Goal: Task Accomplishment & Management: Use online tool/utility

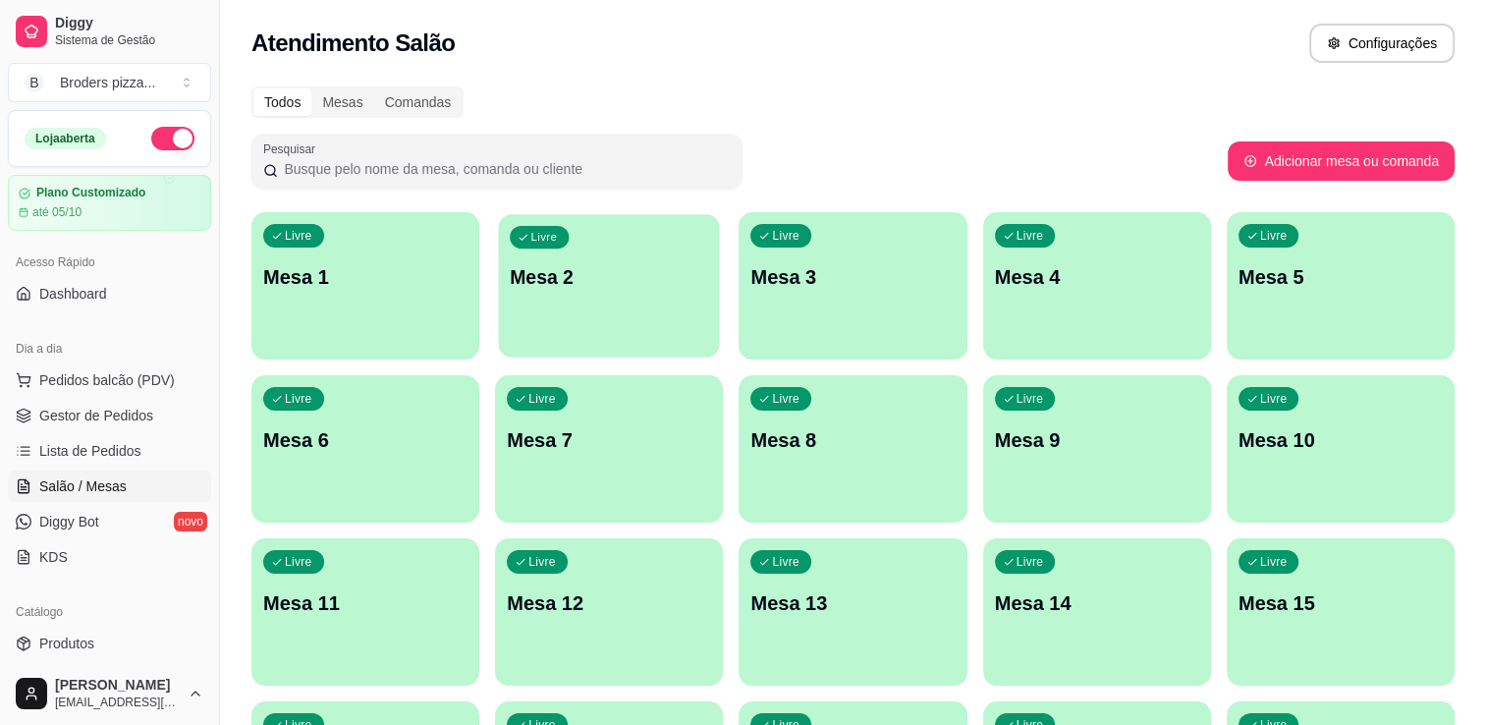
click at [531, 322] on div "Livre Mesa 2" at bounding box center [609, 274] width 221 height 120
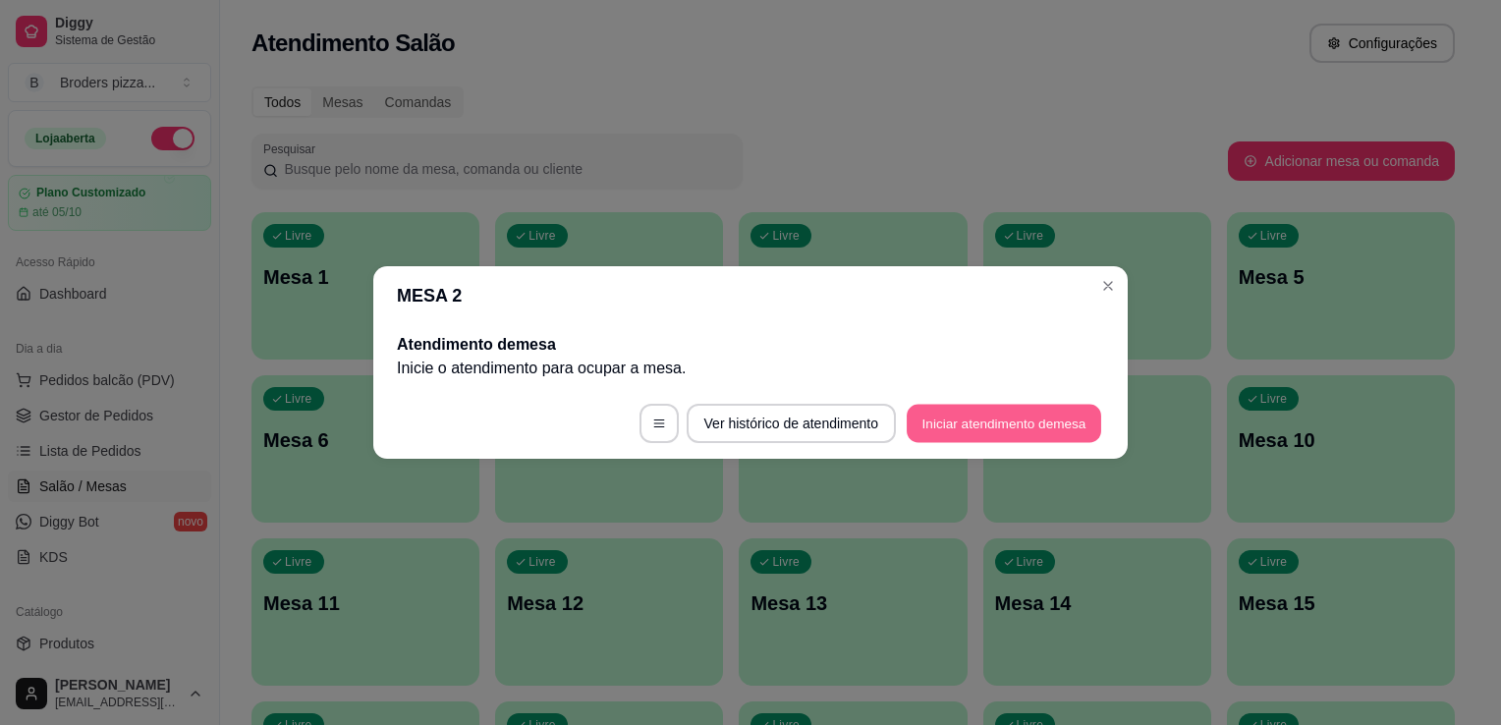
click at [1047, 438] on button "Iniciar atendimento de mesa" at bounding box center [1004, 424] width 195 height 38
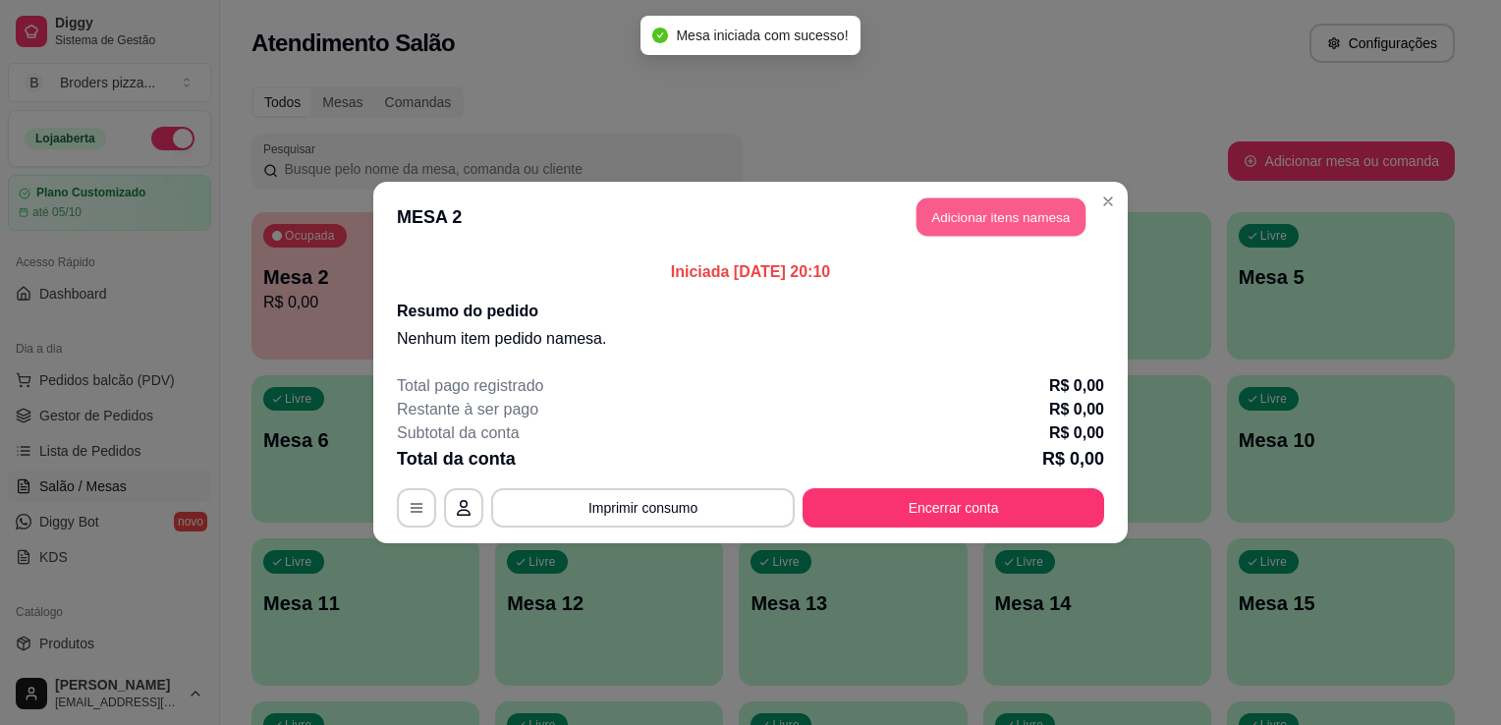
click at [990, 218] on button "Adicionar itens na mesa" at bounding box center [1001, 217] width 169 height 38
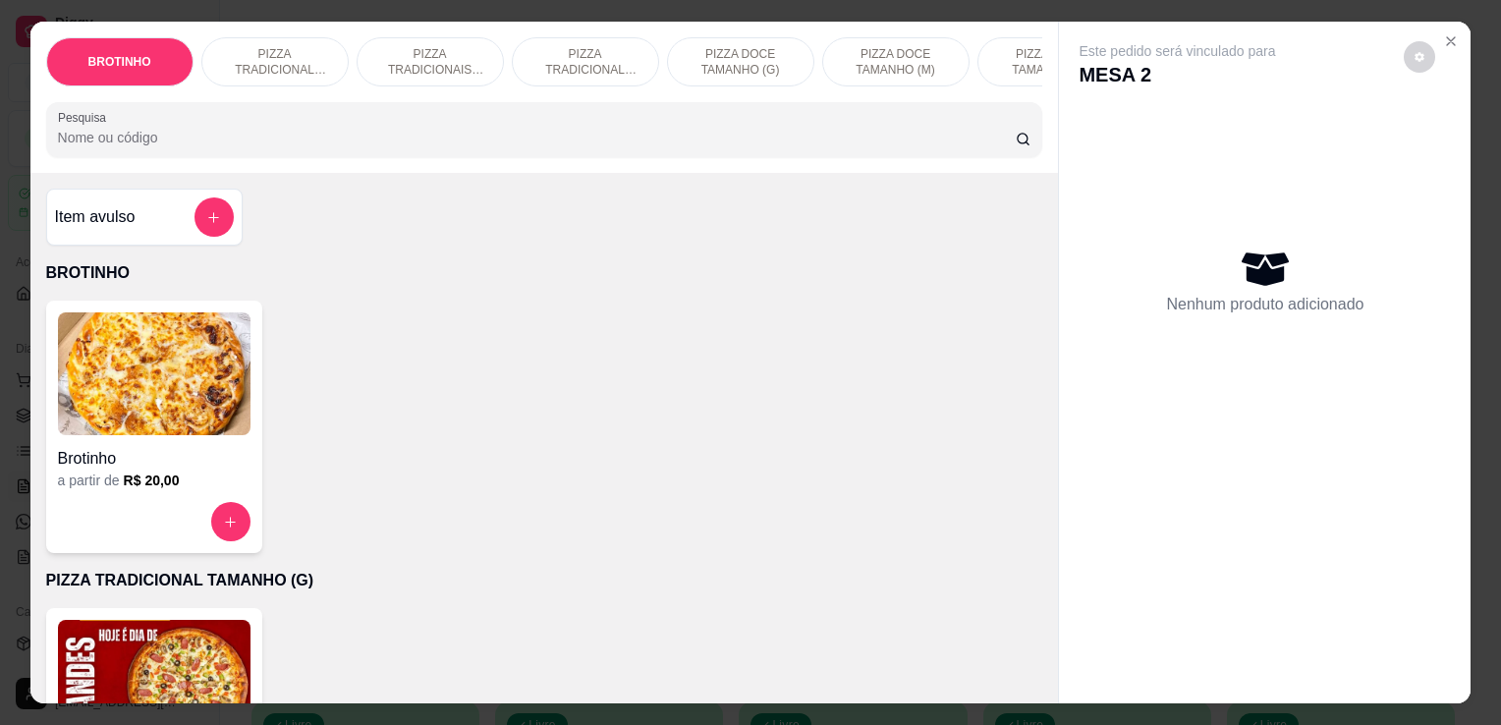
click at [432, 49] on p "PIZZA TRADICIONAIS TAMANHO (M)" at bounding box center [430, 61] width 114 height 31
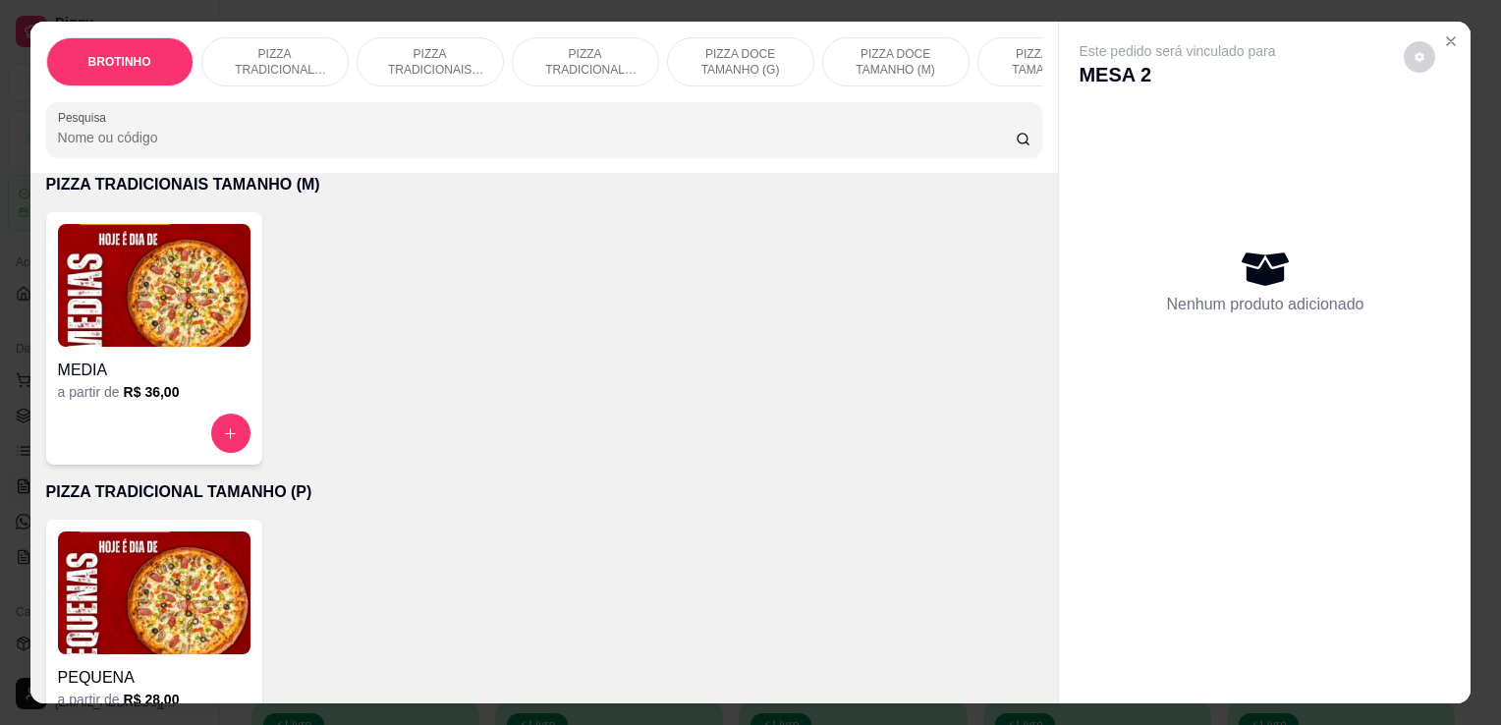
scroll to position [48, 0]
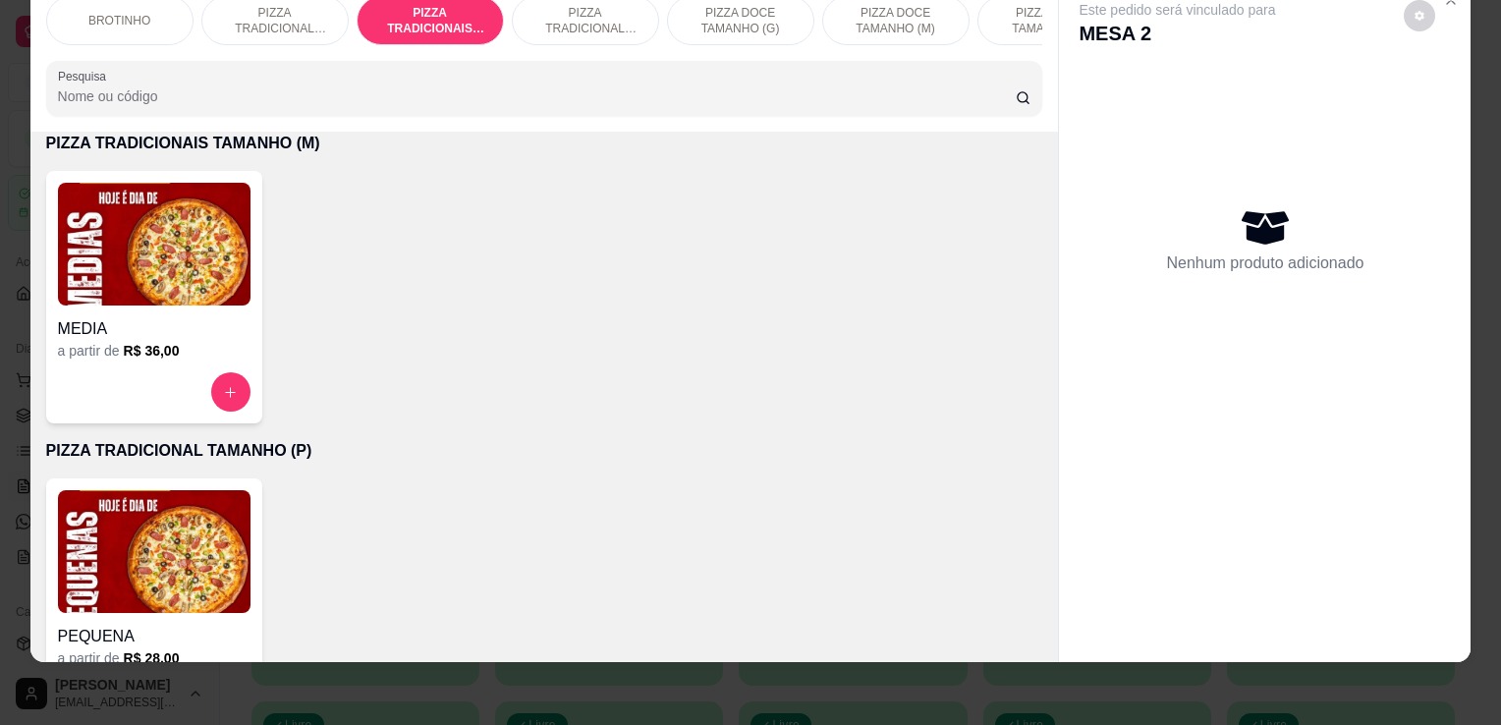
click at [165, 250] on img at bounding box center [154, 244] width 193 height 123
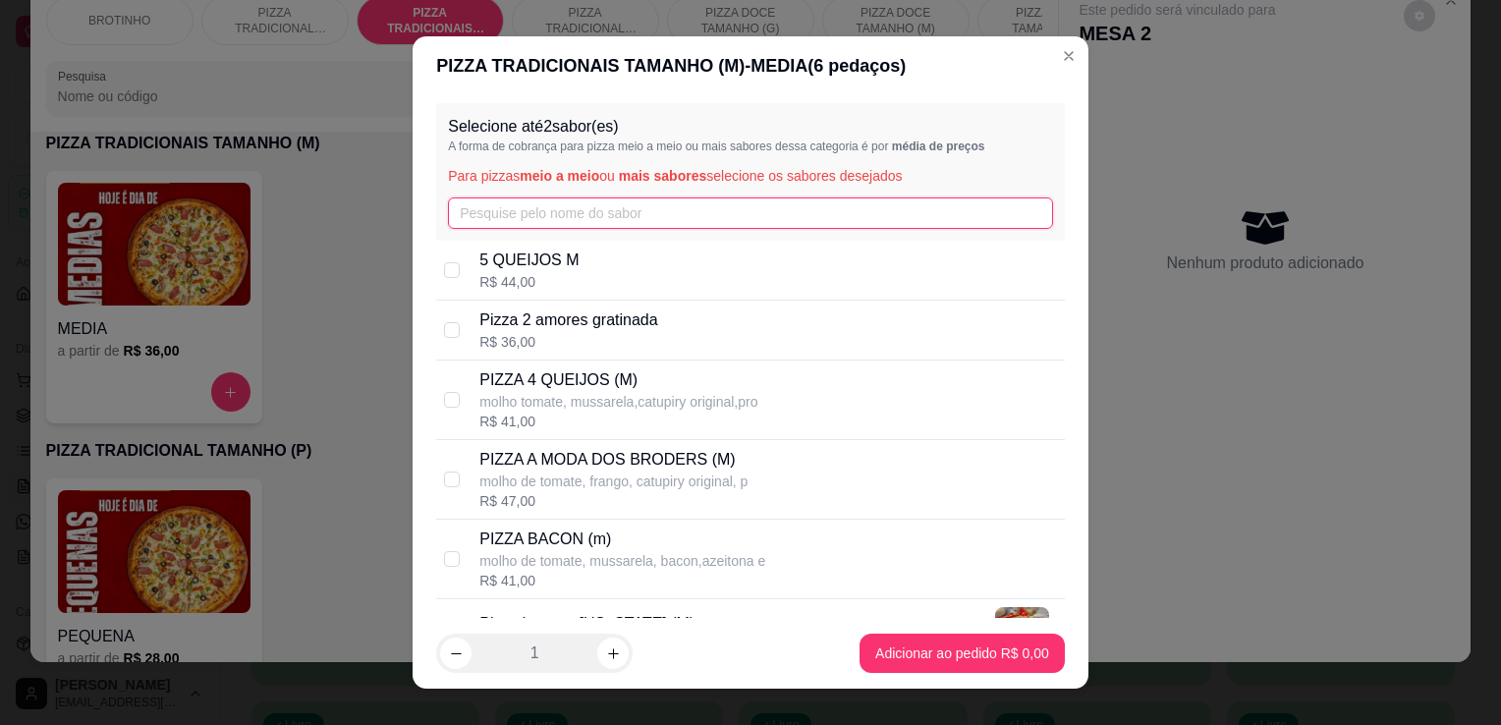
click at [527, 210] on input "text" at bounding box center [750, 212] width 605 height 31
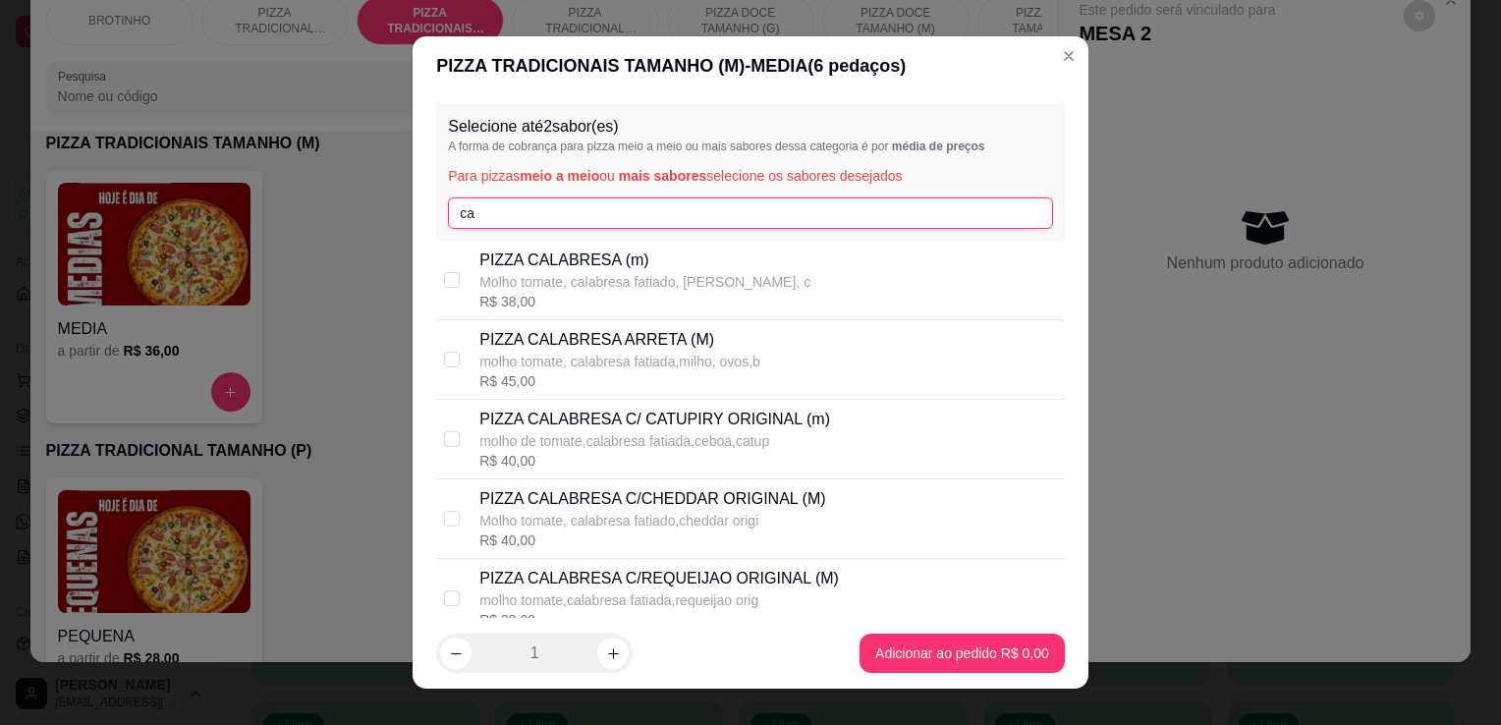
type input "ca"
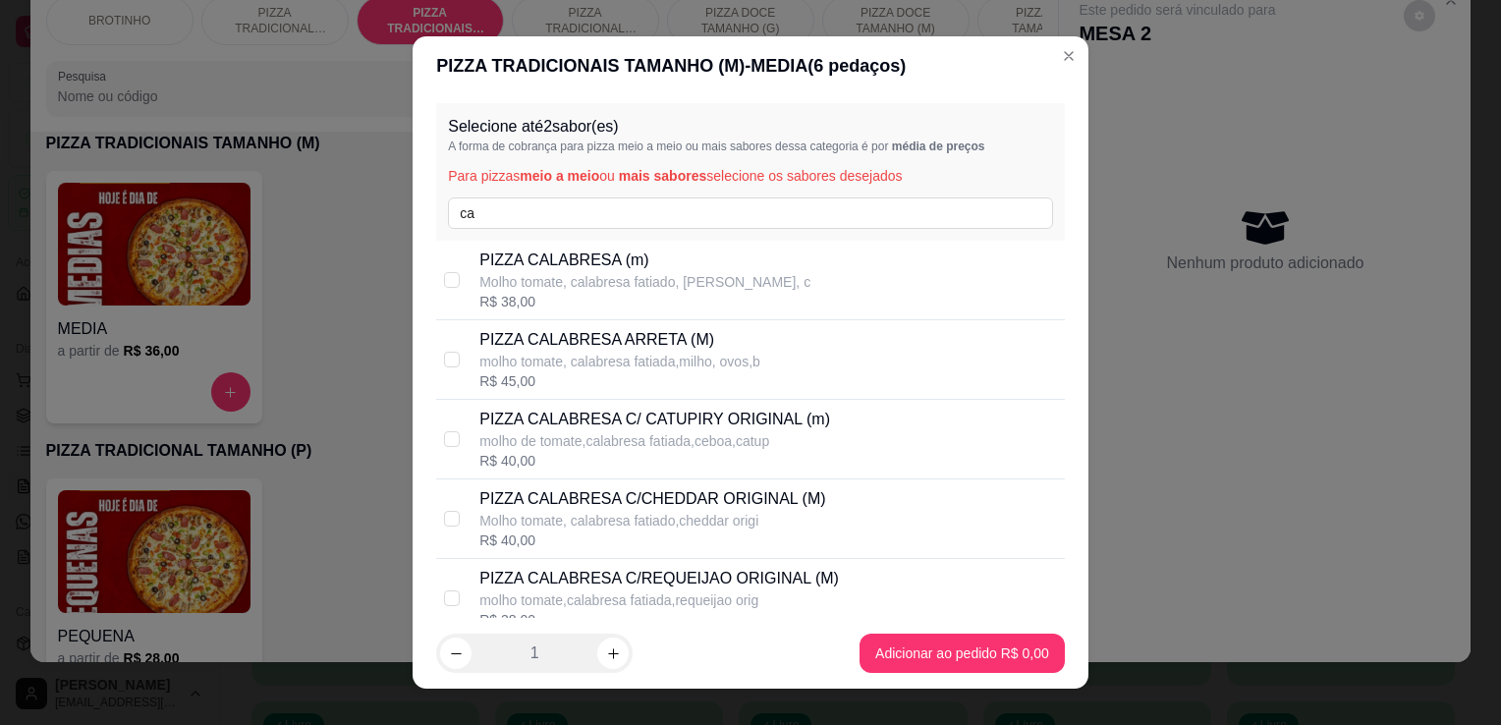
click at [799, 282] on div "PIZZA CALABRESA (m) Molho tomate, calabresa fatiado, mussarela, c R$ 38,00" at bounding box center [768, 280] width 578 height 63
checkbox input "true"
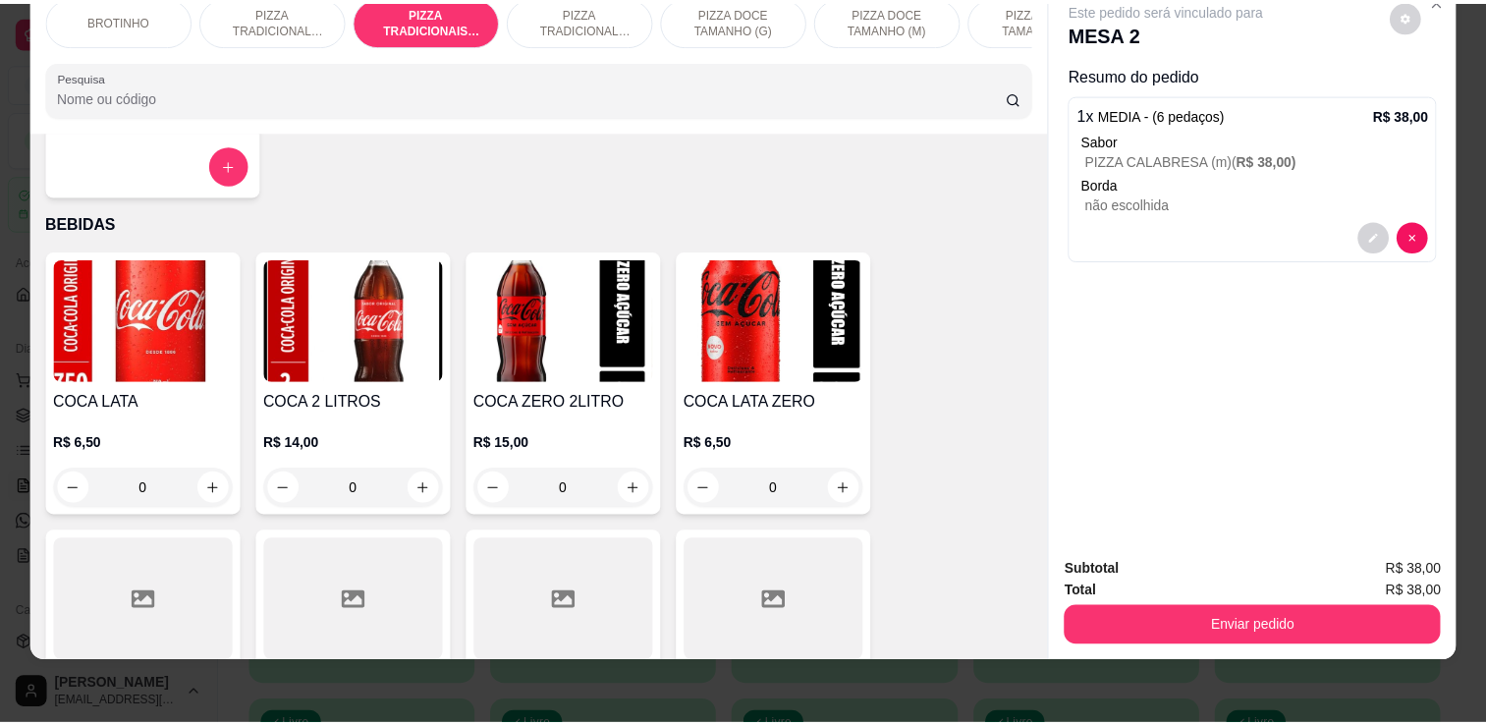
scroll to position [2264, 0]
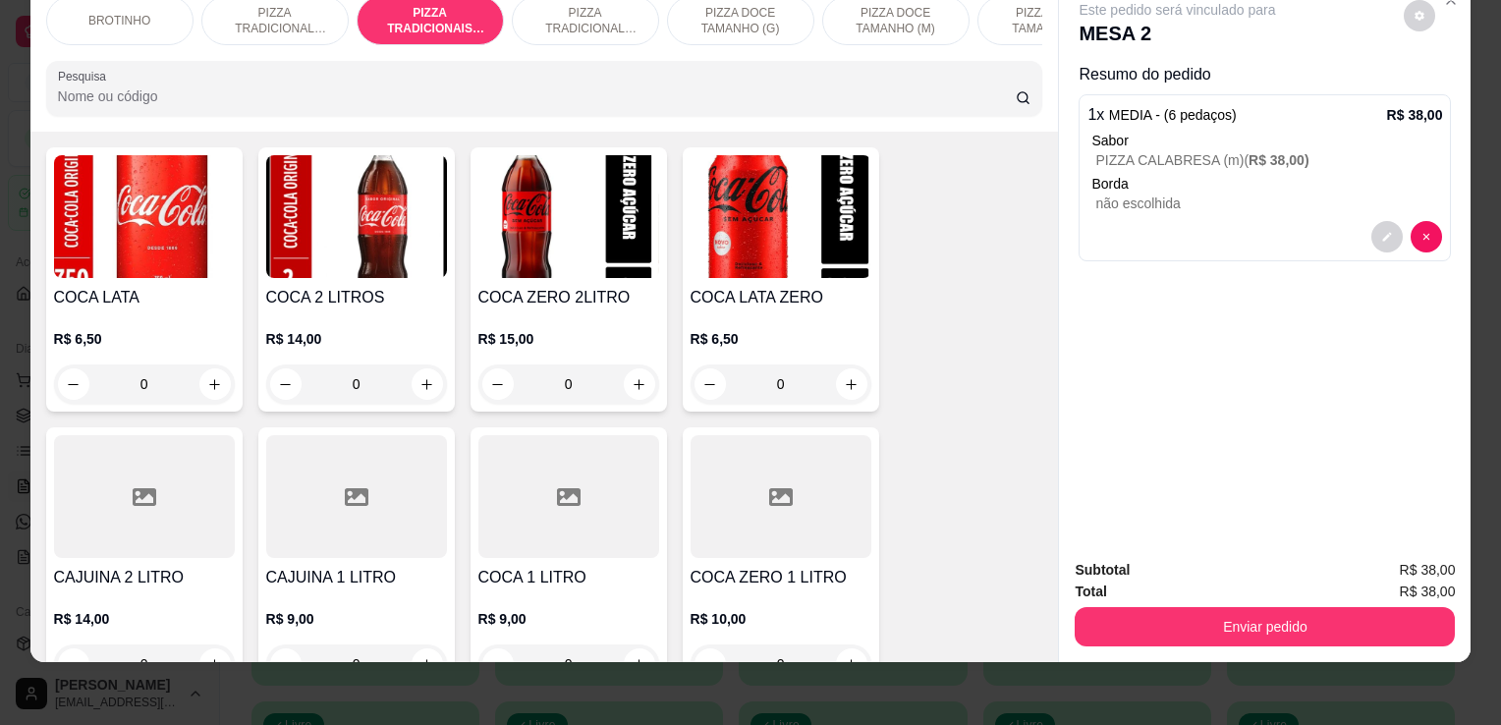
click at [847, 638] on div "R$ 10,00 0" at bounding box center [781, 646] width 181 height 75
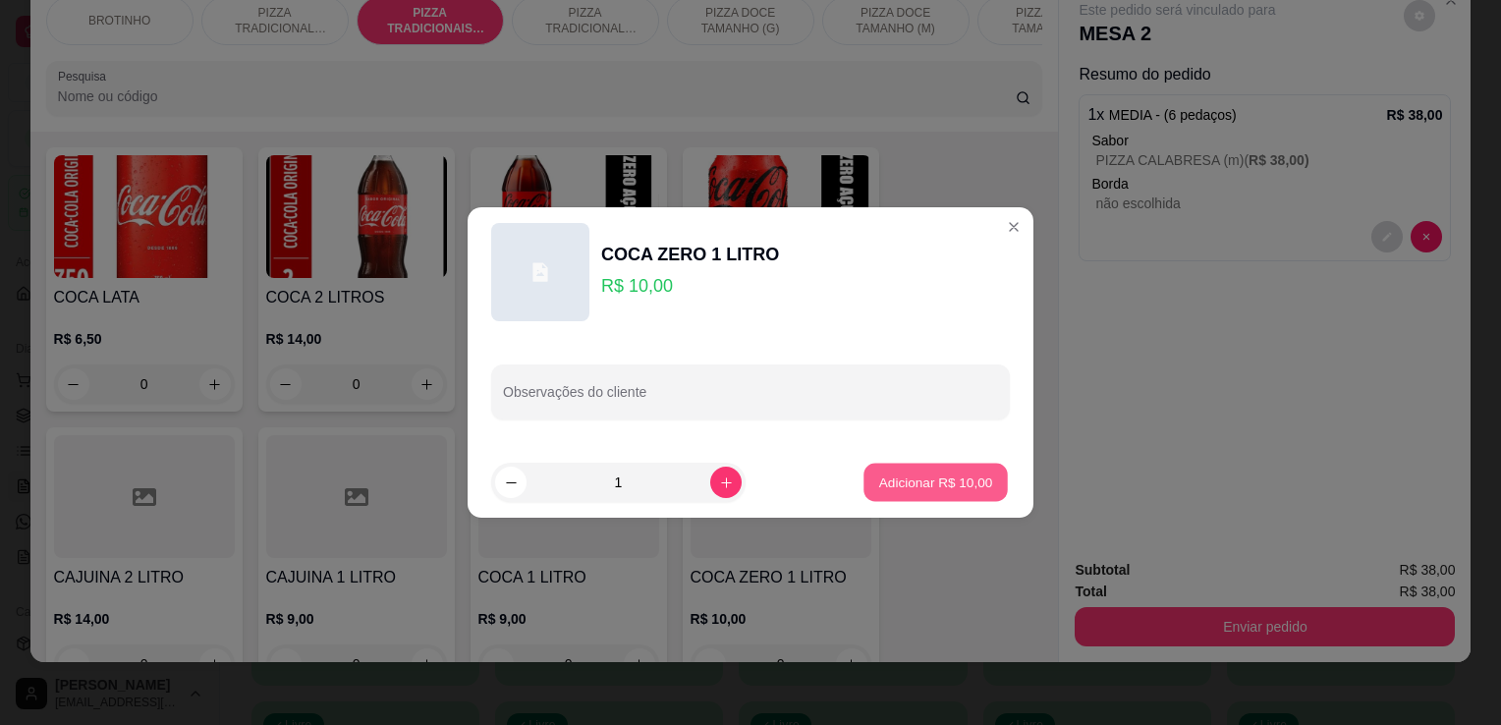
click at [906, 495] on button "Adicionar R$ 10,00" at bounding box center [935, 483] width 144 height 38
type input "1"
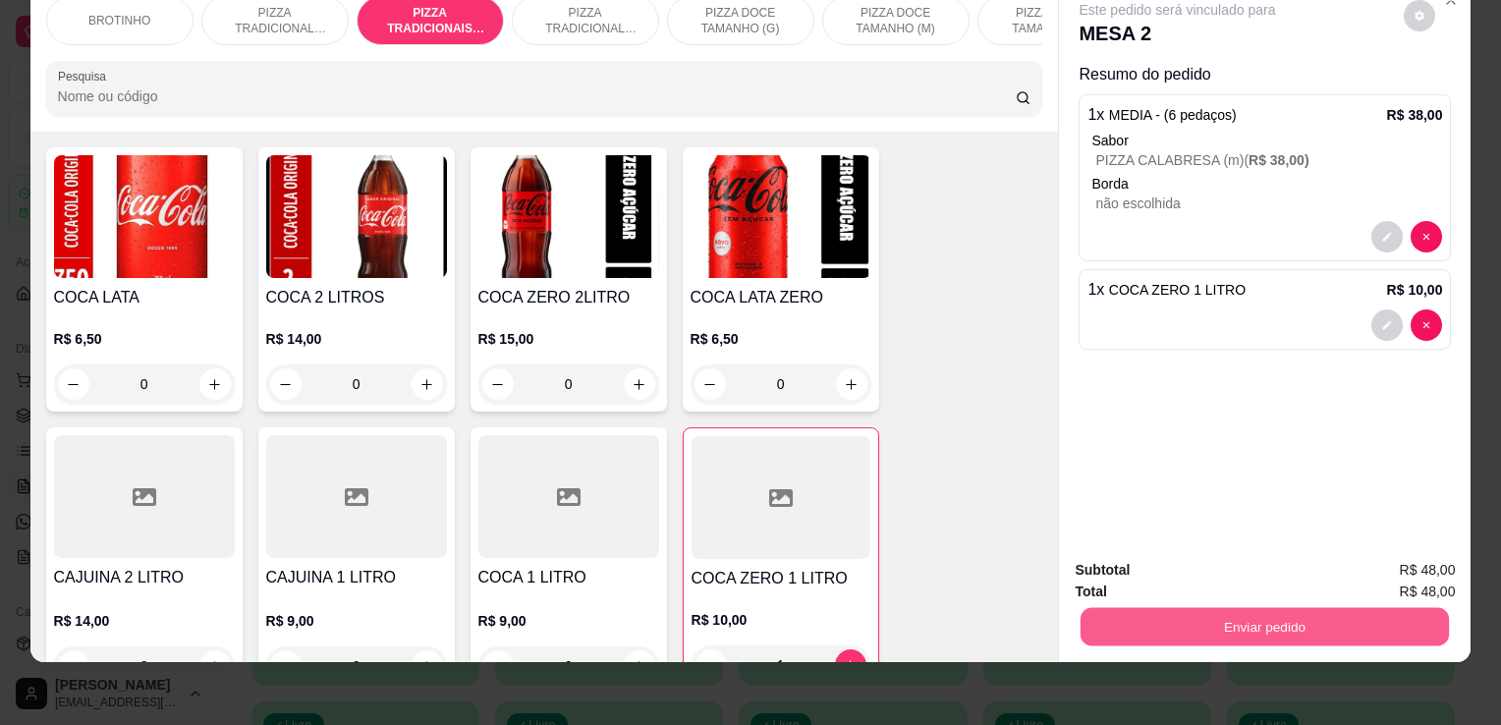
click at [1210, 630] on button "Enviar pedido" at bounding box center [1265, 626] width 368 height 38
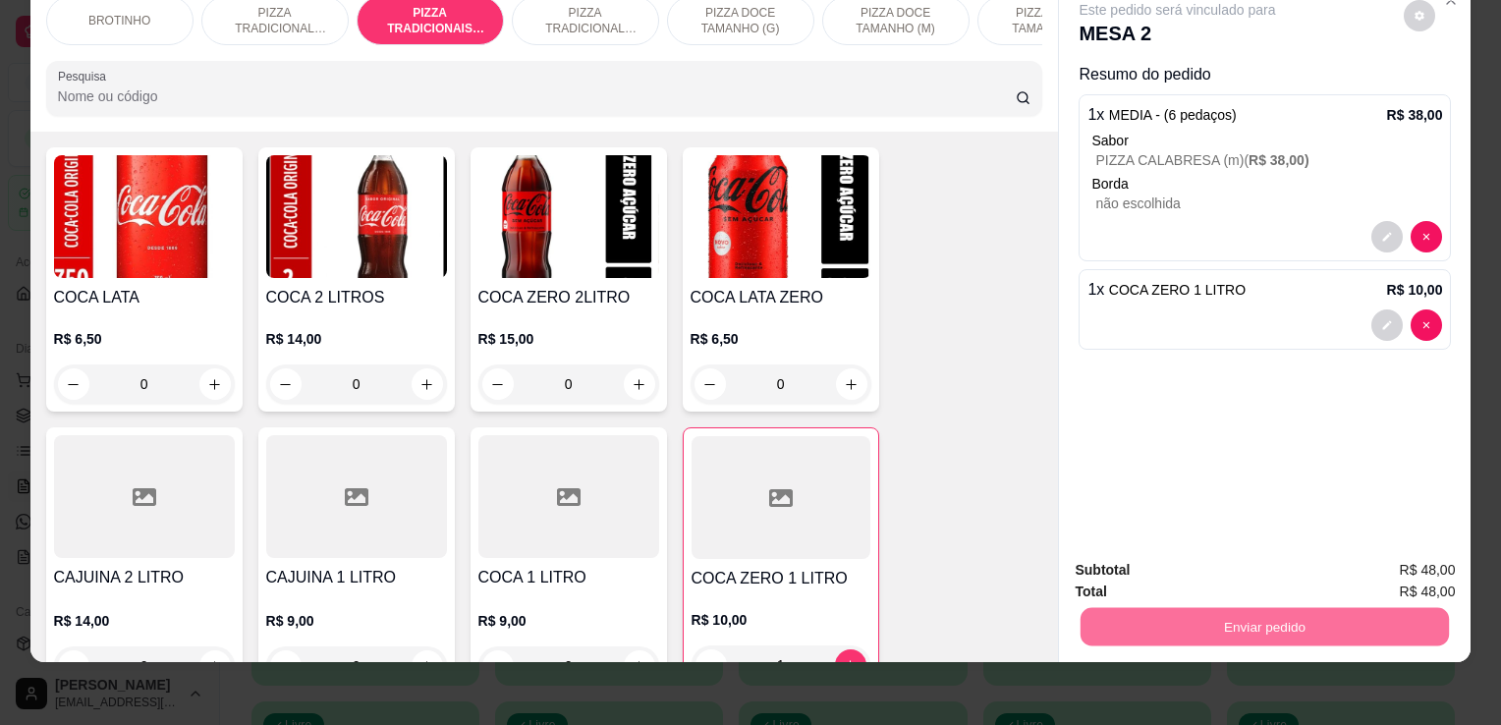
click at [1367, 552] on button "Enviar pedido" at bounding box center [1404, 563] width 108 height 36
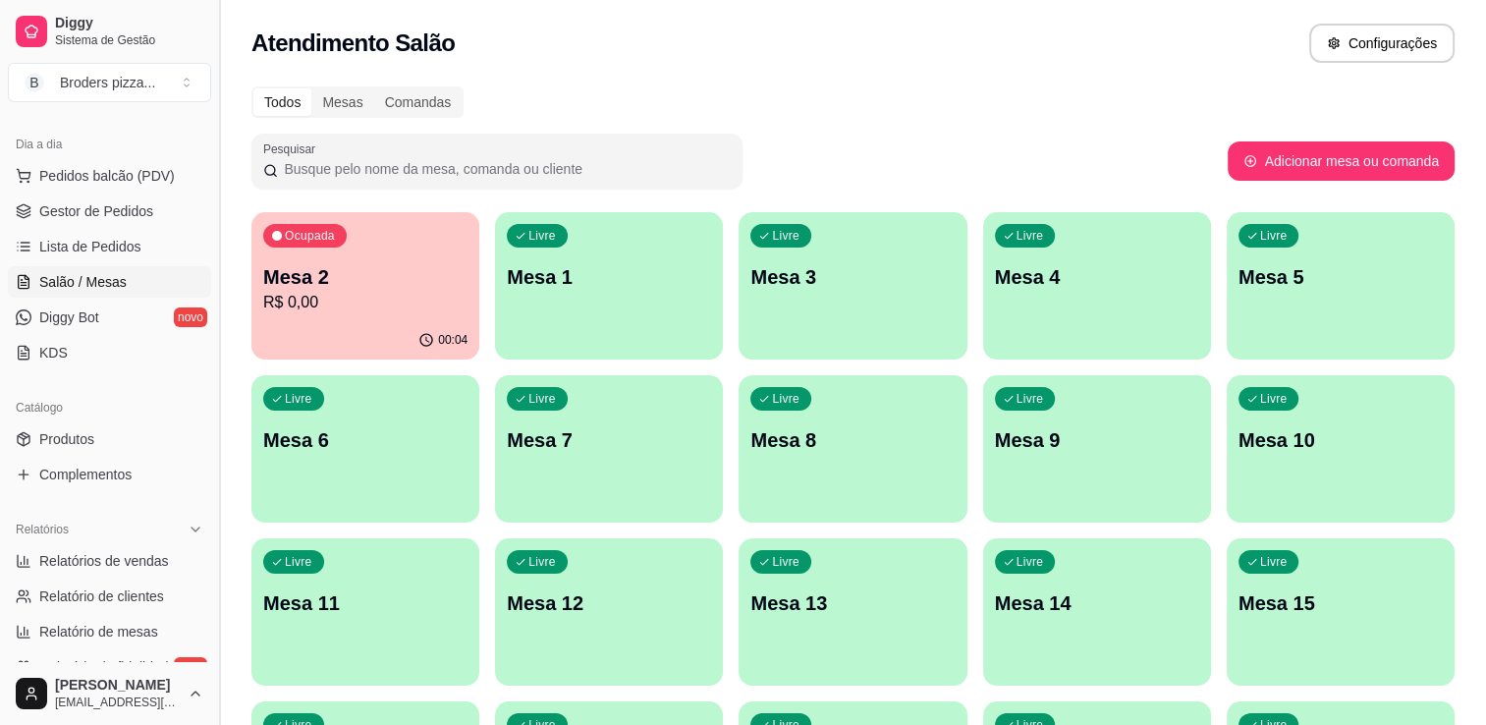
scroll to position [217, 0]
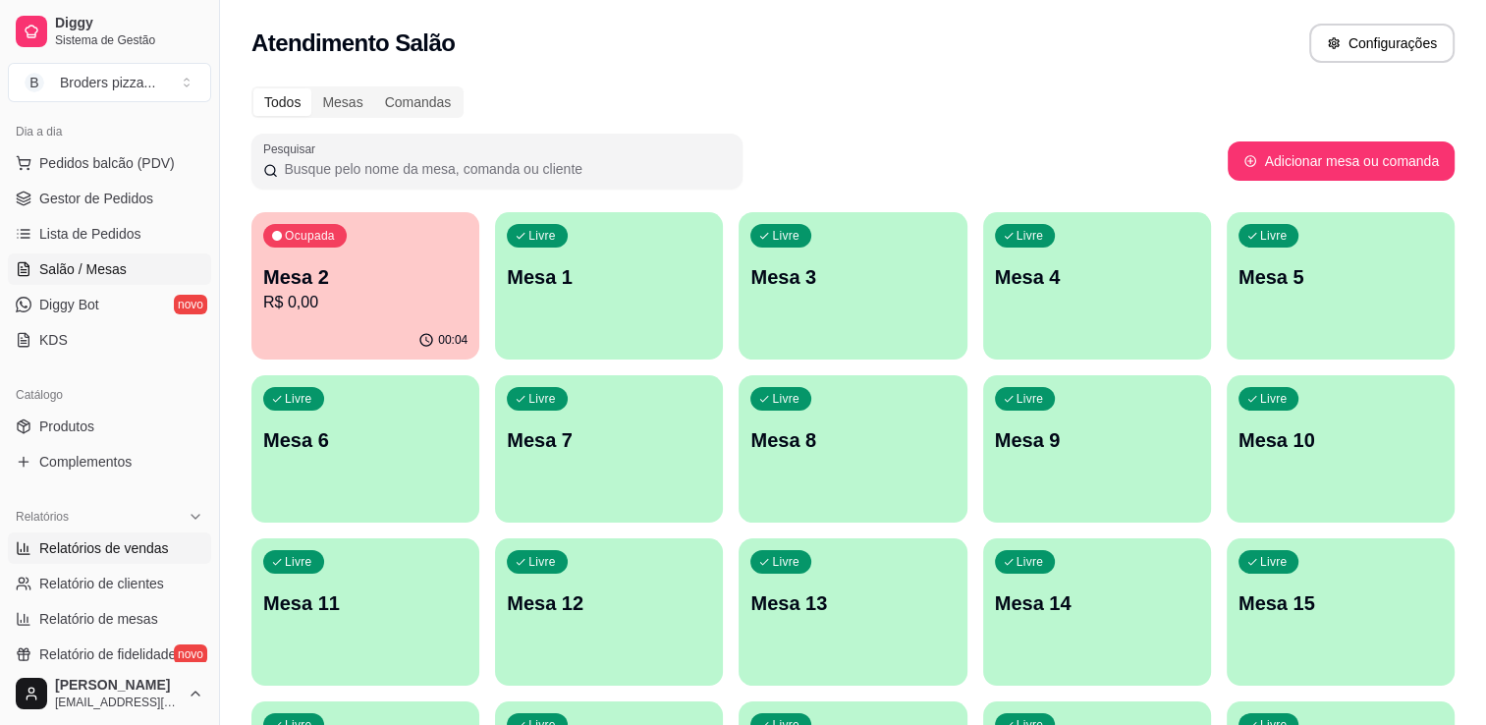
click at [146, 548] on span "Relatórios de vendas" at bounding box center [104, 548] width 130 height 20
select select "ALL"
select select "0"
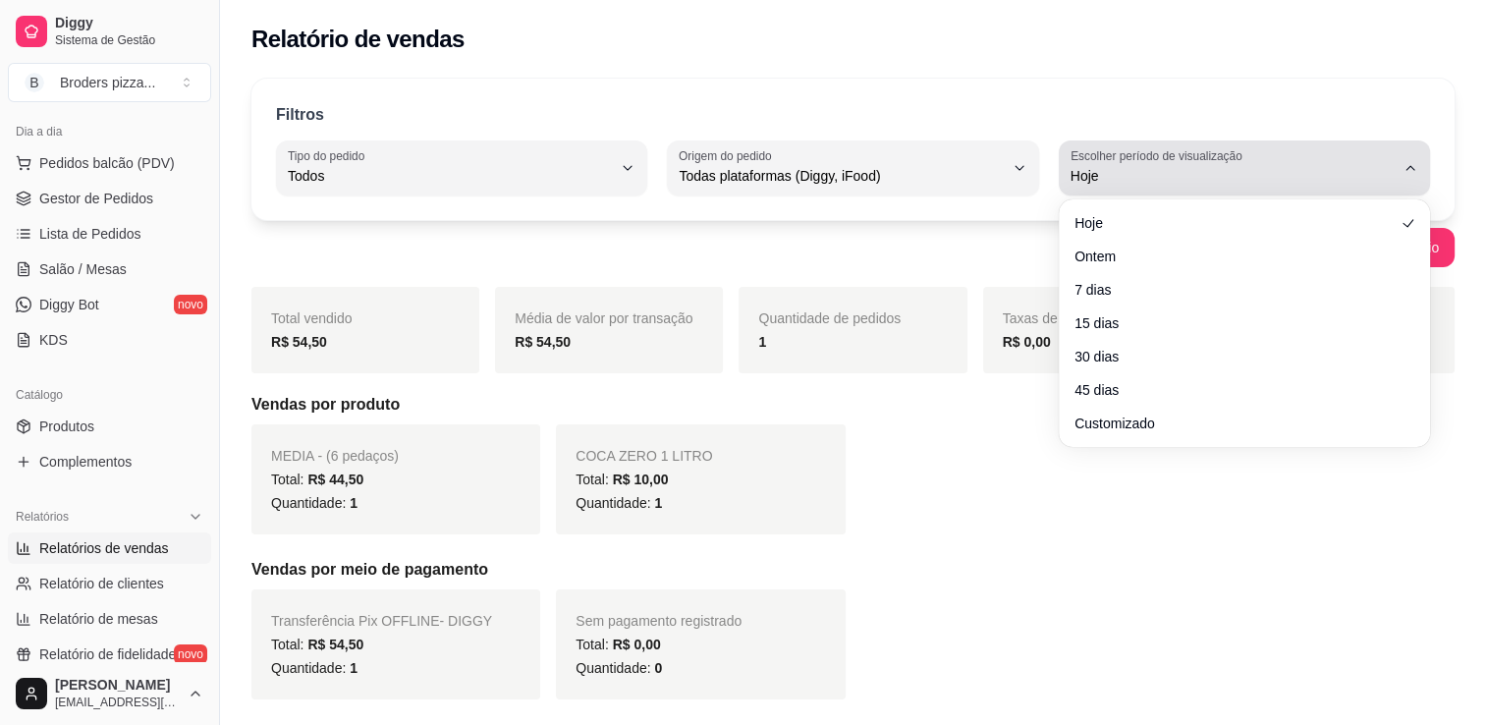
click at [1138, 171] on span "Hoje" at bounding box center [1233, 176] width 324 height 20
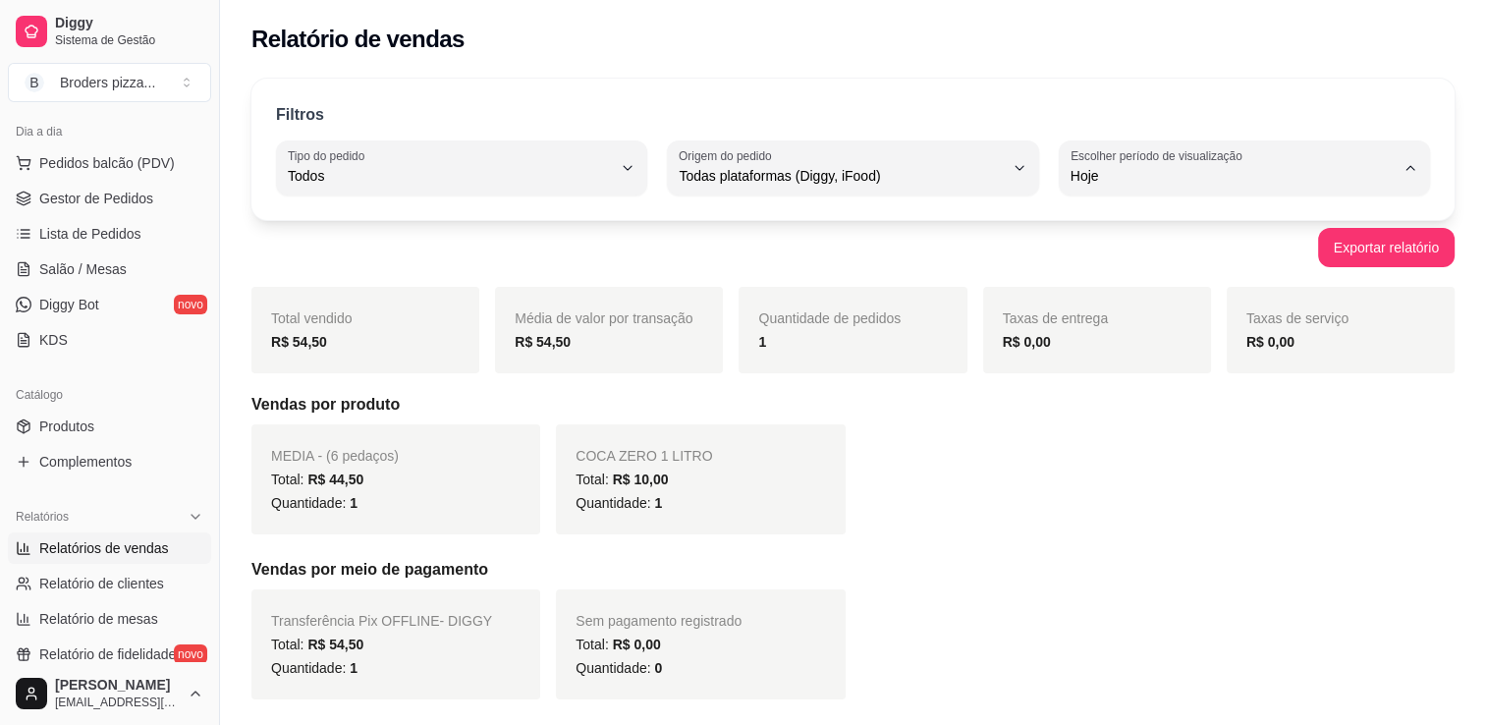
click at [1124, 423] on span "Customizado" at bounding box center [1235, 414] width 307 height 19
type input "-1"
select select "-1"
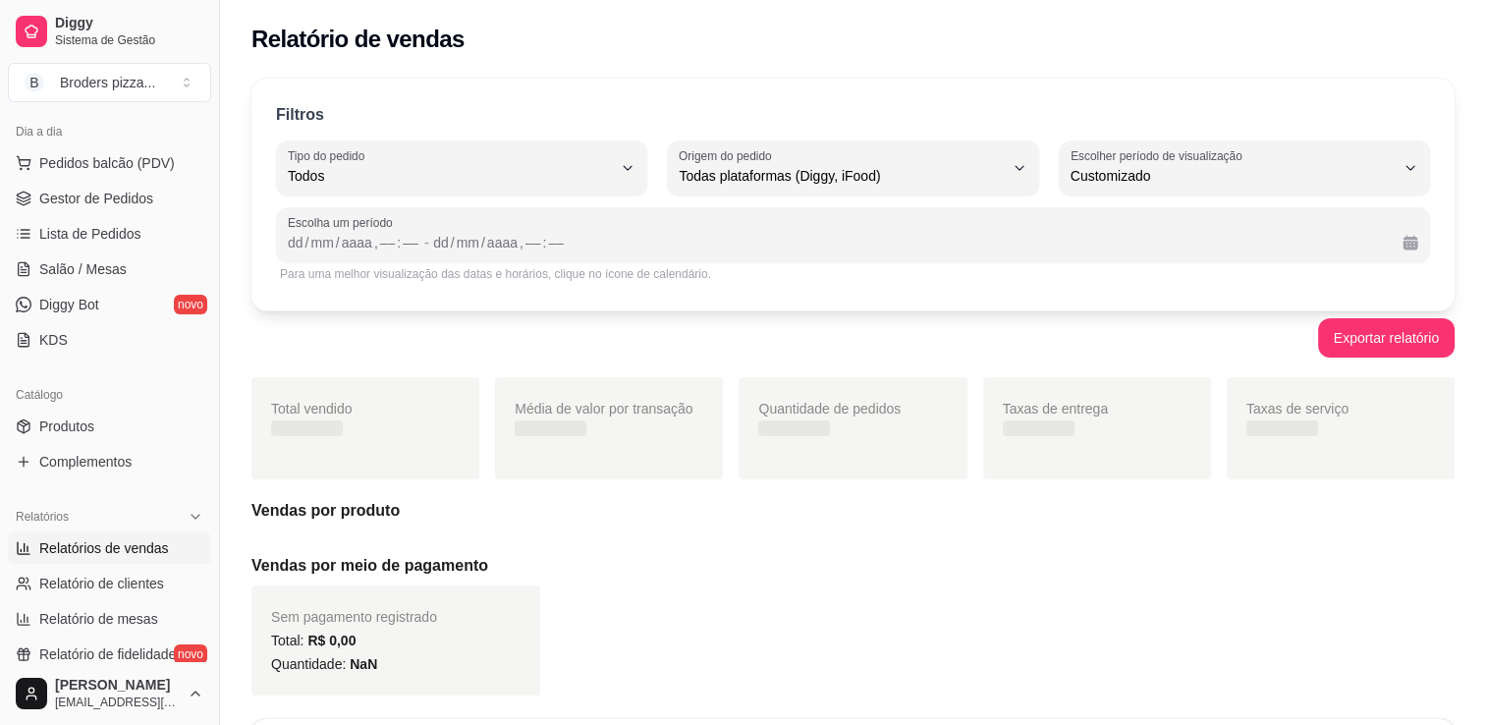
scroll to position [19, 0]
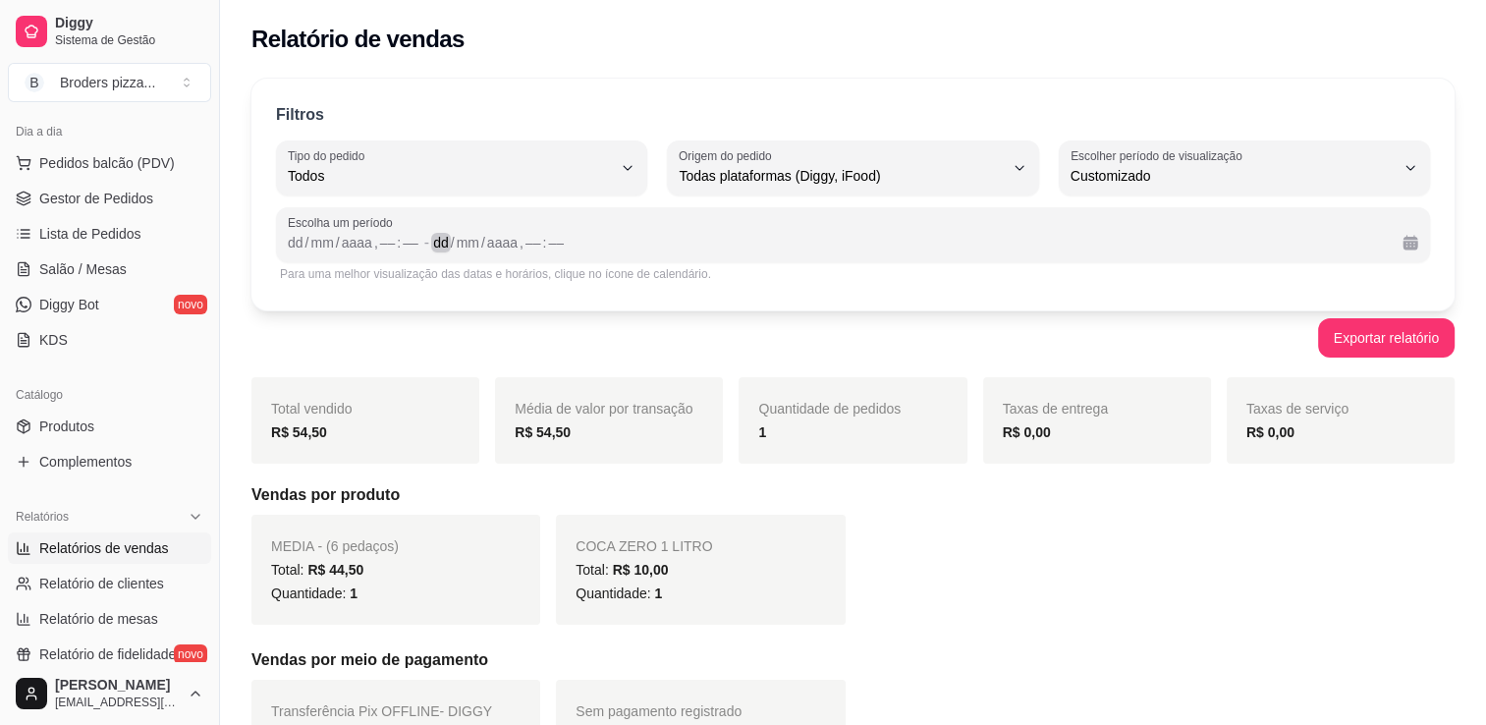
click at [696, 245] on div "dd / mm / aaaa , –– : ––" at bounding box center [910, 243] width 954 height 24
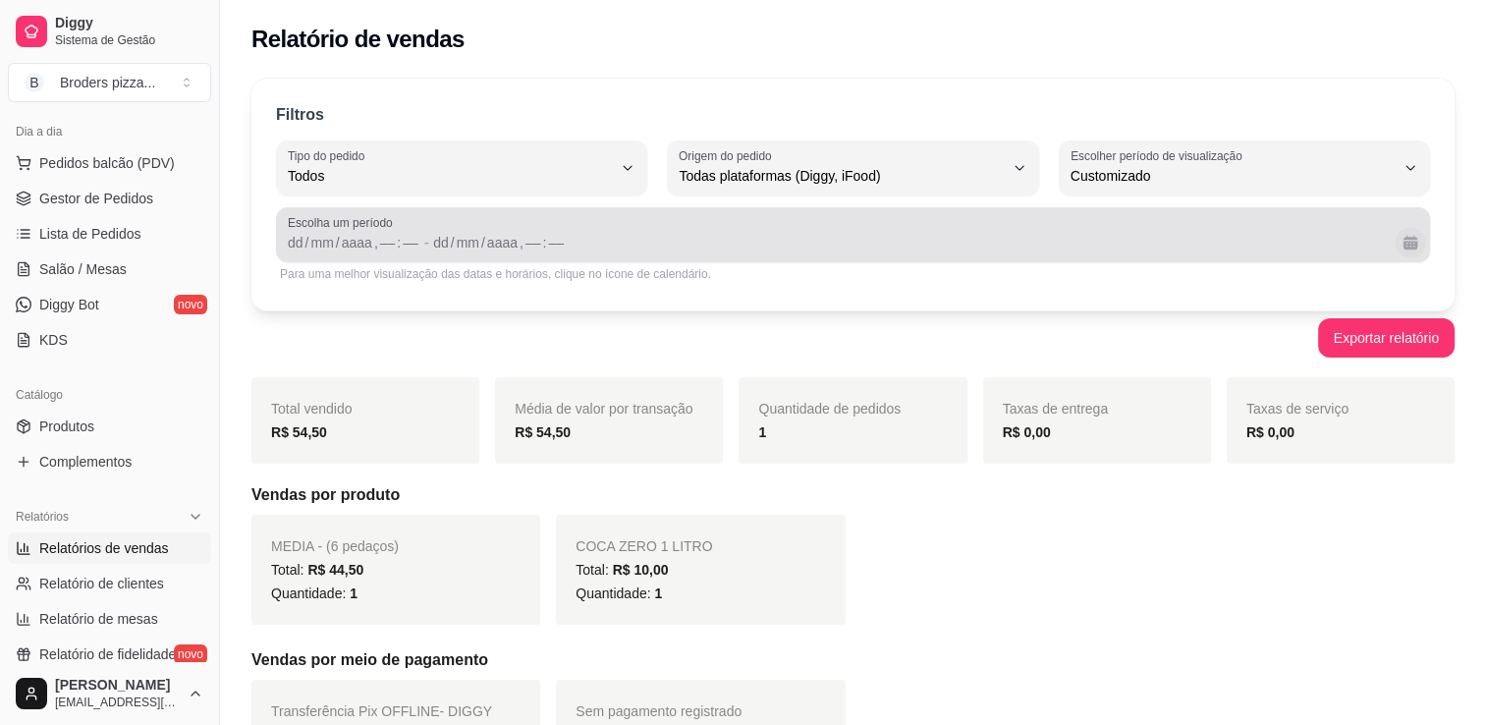
click at [1411, 256] on button "Calendário" at bounding box center [1410, 242] width 30 height 30
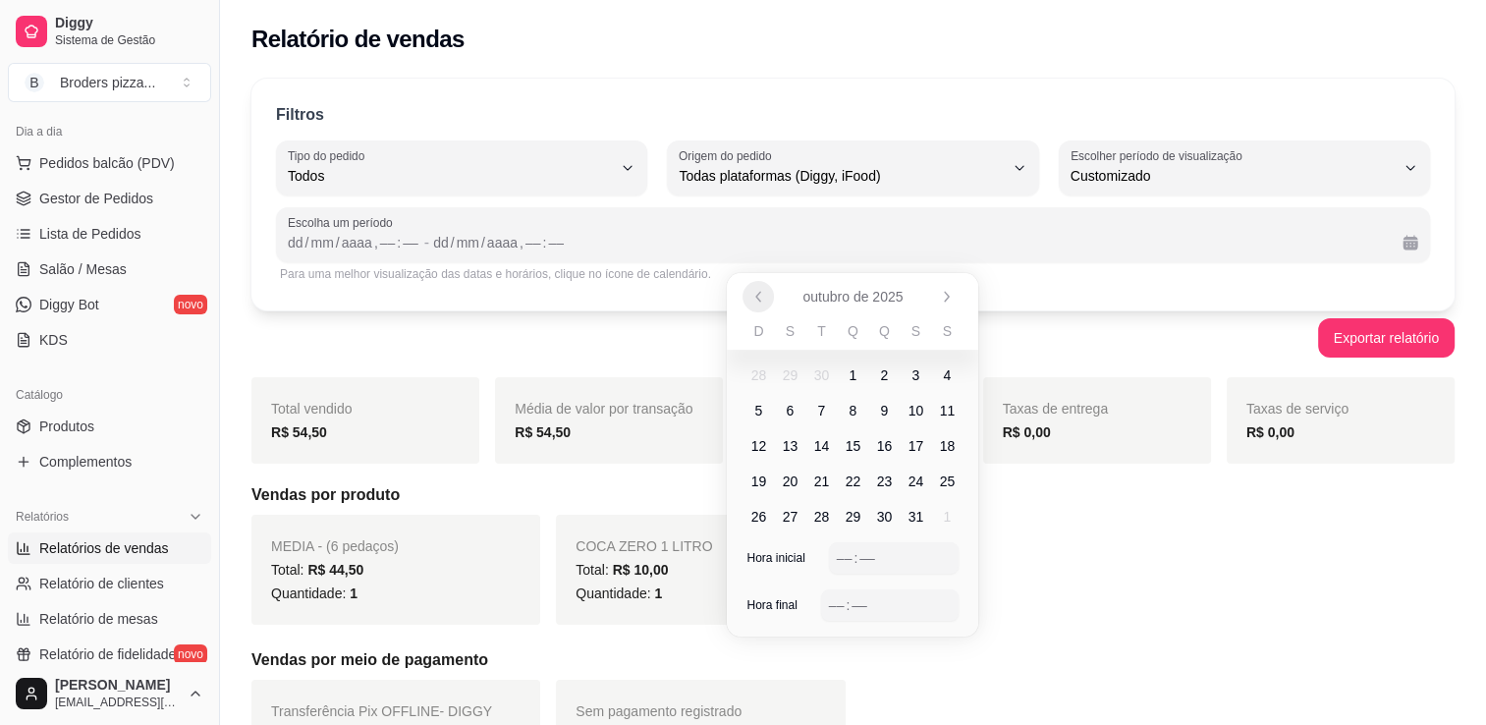
click at [748, 296] on button "Anterior" at bounding box center [758, 296] width 31 height 31
click at [790, 371] on span "1" at bounding box center [790, 375] width 8 height 20
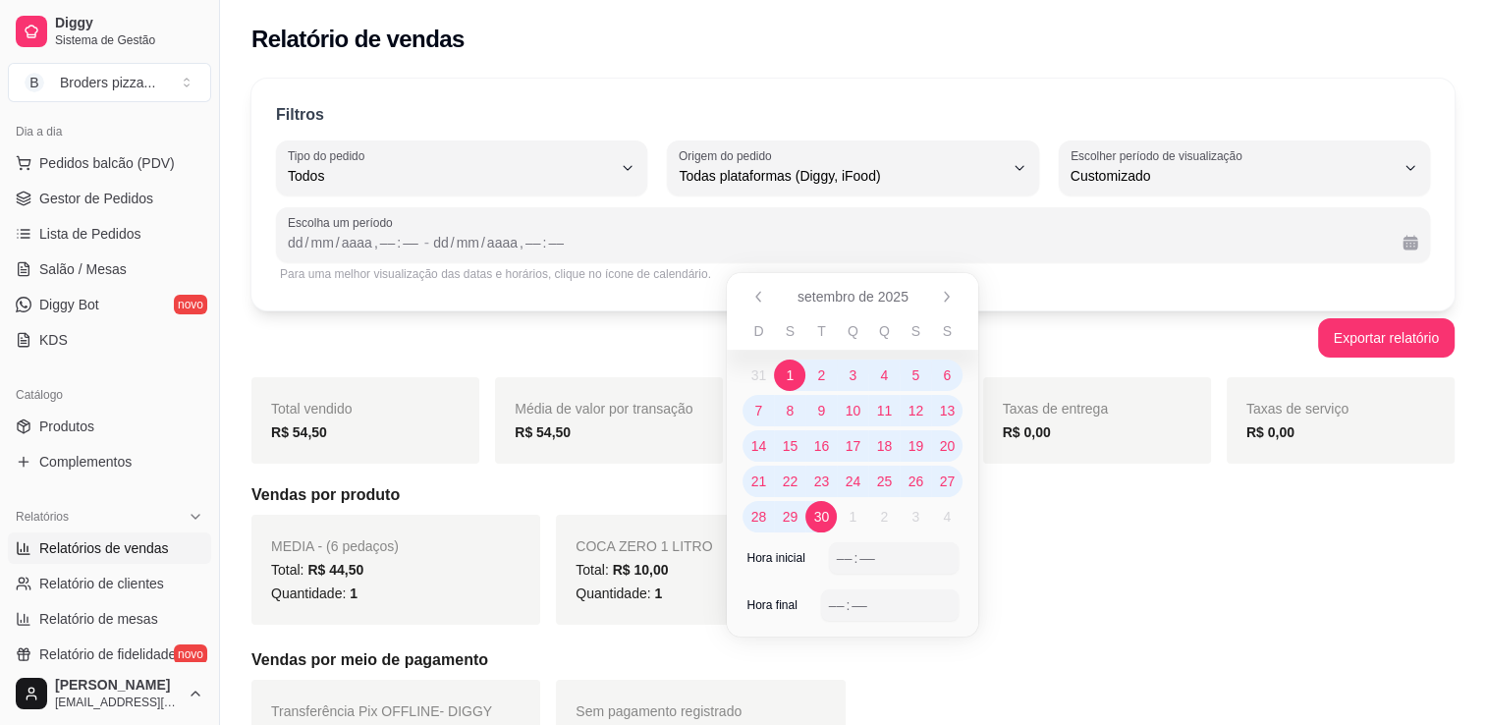
click at [820, 517] on span "30" at bounding box center [822, 517] width 16 height 20
click at [855, 554] on div ":" at bounding box center [856, 558] width 8 height 20
click at [833, 596] on div "––" at bounding box center [837, 605] width 20 height 20
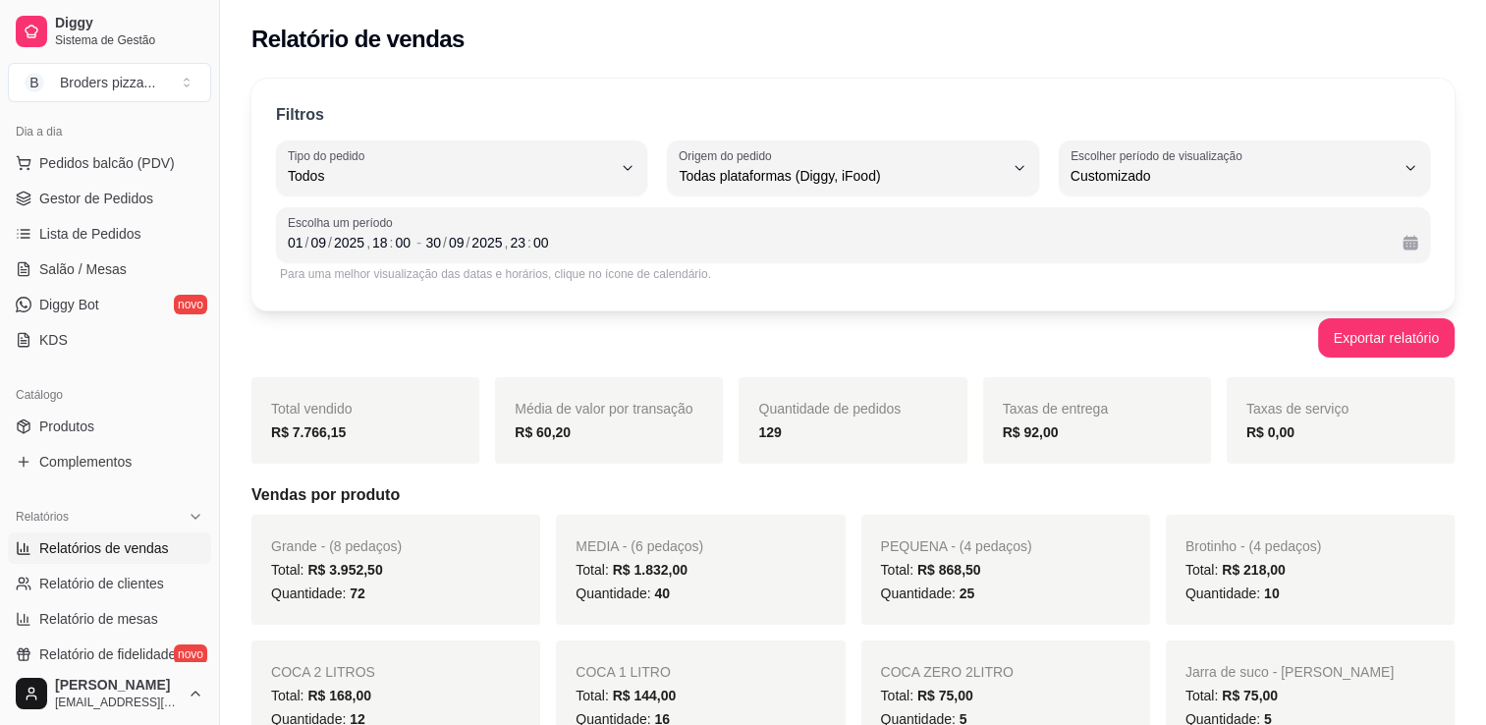
click at [1230, 324] on div "Exportar relatório" at bounding box center [852, 337] width 1203 height 39
